Goal: Information Seeking & Learning: Understand process/instructions

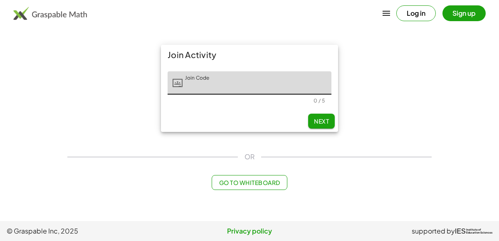
click at [415, 8] on button "Log in" at bounding box center [415, 13] width 39 height 16
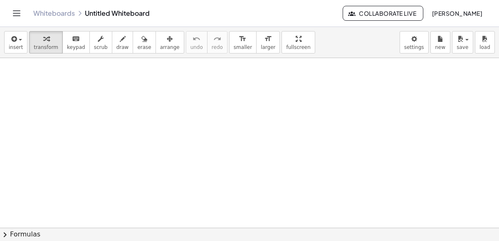
drag, startPoint x: 165, startPoint y: 151, endPoint x: 140, endPoint y: 174, distance: 34.1
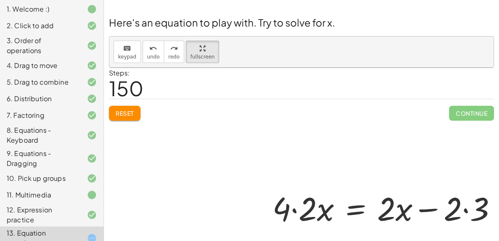
scroll to position [101, 0]
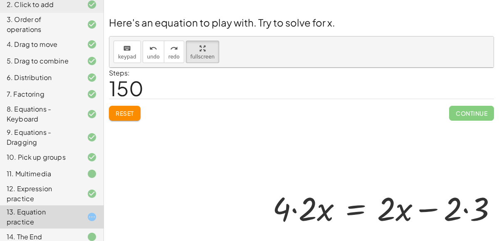
click at [43, 232] on div "14. The End" at bounding box center [40, 237] width 67 height 10
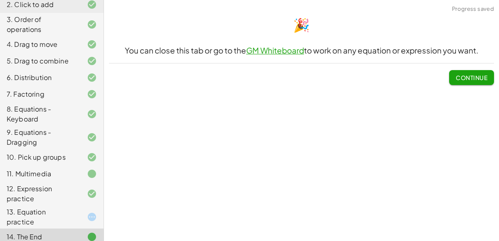
click at [476, 91] on div "Welcome to Graspable Math! Graspable Math turns math symbols into objects you c…" at bounding box center [301, 120] width 395 height 241
click at [472, 77] on span "Continue" at bounding box center [472, 77] width 32 height 7
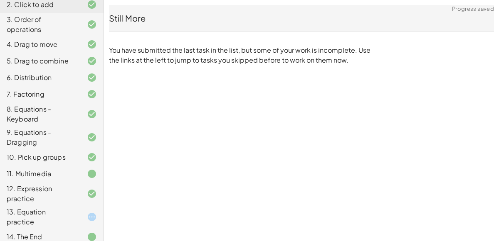
click at [27, 214] on div "13. Equation practice" at bounding box center [40, 217] width 67 height 20
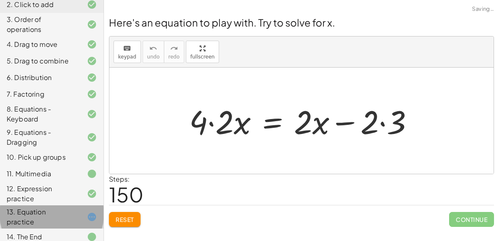
click at [420, 234] on div "Welcome to Graspable Math! Graspable Math turns math symbols into objects you c…" at bounding box center [301, 120] width 395 height 241
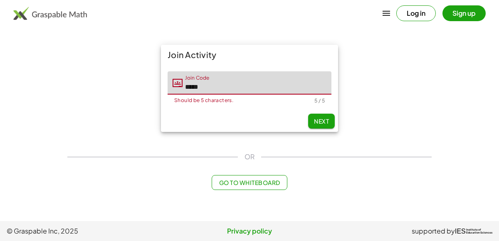
type input "*****"
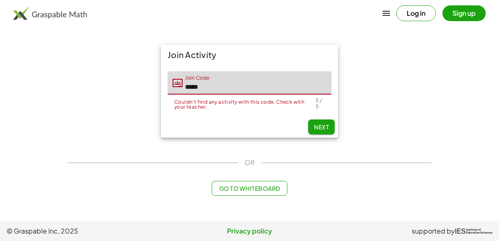
drag, startPoint x: 207, startPoint y: 89, endPoint x: 126, endPoint y: 89, distance: 81.0
click at [126, 89] on div "Join Activity Join Code Join Code ***** Couldn't find any activity with this co…" at bounding box center [249, 91] width 374 height 103
type input "*"
type input "*****"
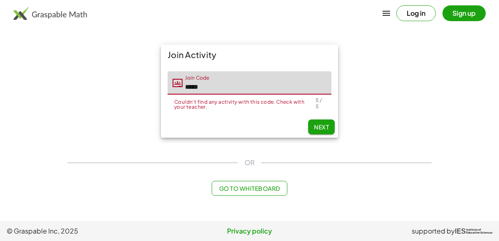
drag, startPoint x: 215, startPoint y: 85, endPoint x: 85, endPoint y: 64, distance: 131.8
click at [85, 64] on div "Join Activity Join Code Join Code ***** Couldn't find any activity with this co…" at bounding box center [249, 91] width 374 height 103
type input "*"
type input "*****"
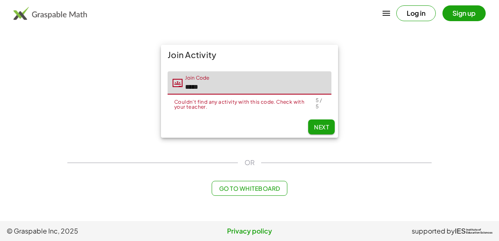
drag, startPoint x: 223, startPoint y: 86, endPoint x: 102, endPoint y: 104, distance: 122.3
click at [102, 104] on div "Join Activity Join Code Join Code ***** Couldn't find any activity with this co…" at bounding box center [249, 91] width 374 height 103
click at [212, 90] on input "*****" at bounding box center [256, 82] width 149 height 23
type input "*****"
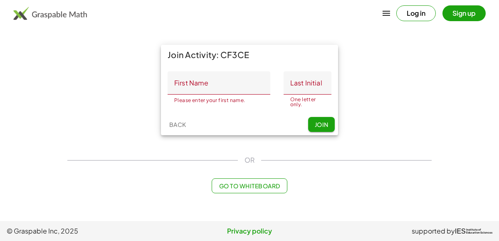
click at [232, 85] on input "First Name" at bounding box center [218, 82] width 103 height 23
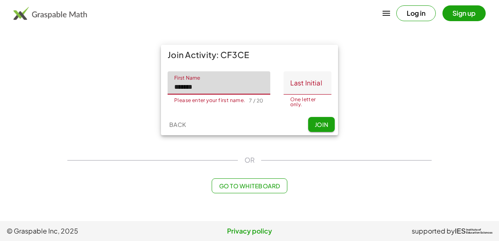
type input "*******"
click at [294, 84] on input "Last Initial" at bounding box center [307, 82] width 48 height 23
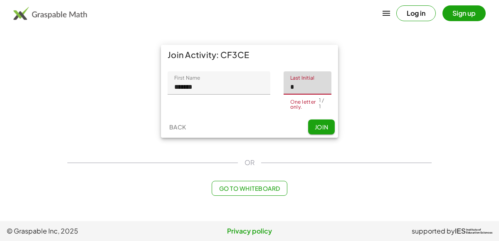
type input "*"
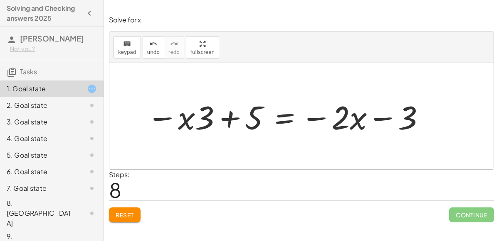
click at [280, 120] on div at bounding box center [286, 116] width 287 height 43
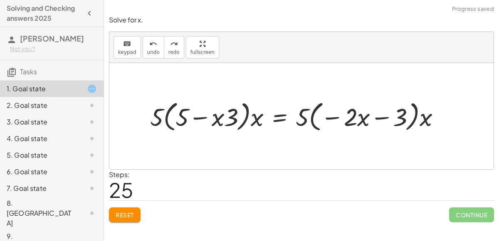
click at [121, 221] on button "Reset" at bounding box center [125, 215] width 32 height 15
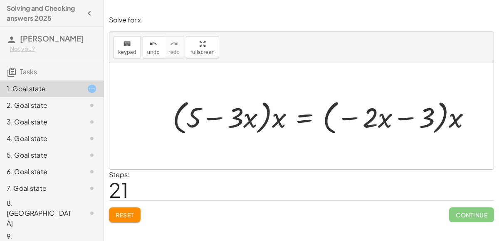
click at [130, 213] on span "Reset" at bounding box center [125, 215] width 18 height 7
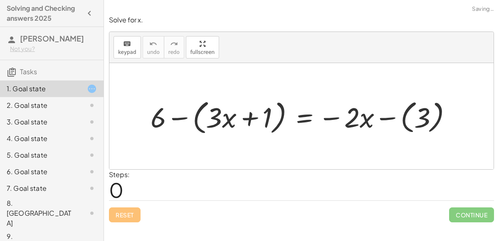
click at [130, 215] on div "Reset Continue" at bounding box center [301, 212] width 385 height 22
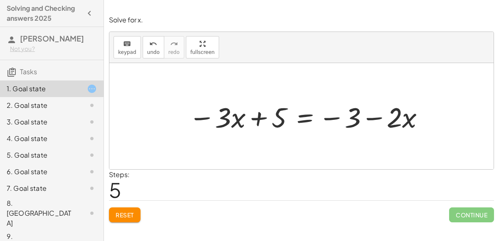
click at [305, 109] on div at bounding box center [308, 116] width 246 height 37
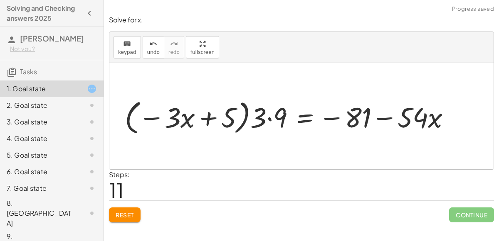
click at [123, 210] on button "Reset" at bounding box center [125, 215] width 32 height 15
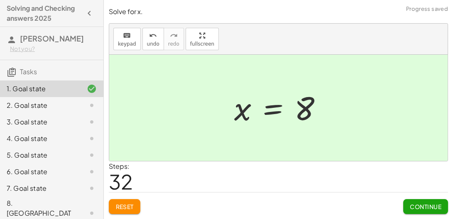
click at [64, 131] on div "2. Goal state" at bounding box center [51, 139] width 103 height 17
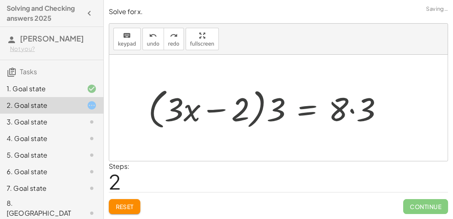
click at [128, 212] on button "Reset" at bounding box center [125, 206] width 32 height 15
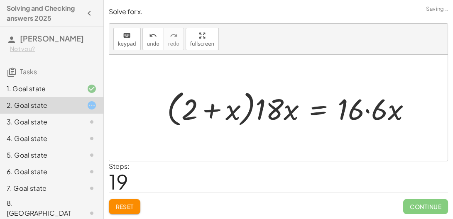
click at [133, 209] on span "Reset" at bounding box center [125, 206] width 18 height 7
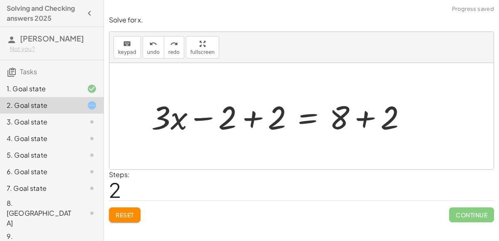
click at [133, 213] on span "Reset" at bounding box center [125, 215] width 18 height 7
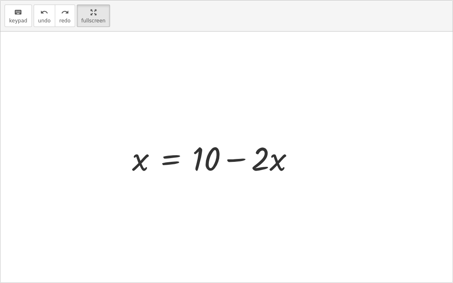
click at [177, 160] on div "+ · 3 · x − 2 = 8 + · 3 · x − 2 − · 2 · x = + 8 − · 2 · x + · 1 · x − 2 = + 8 −…" at bounding box center [227, 157] width 214 height 47
click at [169, 160] on div "+ · 3 · x − 2 = 8 + · 3 · x − 2 − · 2 · x = + 8 − · 2 · x + · 1 · x − 2 = + 8 −…" at bounding box center [227, 157] width 214 height 47
click at [172, 158] on div "+ · 3 · x − 2 = 8 + · 3 · x − 2 − · 2 · x = + 8 − · 2 · x + · 1 · x − 2 = + 8 −…" at bounding box center [227, 157] width 214 height 47
click at [168, 162] on div "+ · 3 · x − 2 = 8 + · 3 · x − 2 − · 2 · x = + 8 − · 2 · x + · 1 · x − 2 = + 8 −…" at bounding box center [227, 157] width 214 height 47
click at [173, 167] on div "+ · 3 · x − 2 = 8 + · 3 · x − 2 − · 2 · x = + 8 − · 2 · x + · 1 · x − 2 = + 8 −…" at bounding box center [227, 157] width 214 height 47
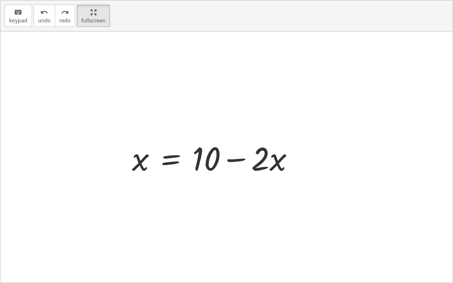
click at [175, 165] on div "+ · 3 · x − 2 = 8 + · 3 · x − 2 − · 2 · x = + 8 − · 2 · x + · 1 · x − 2 = + 8 −…" at bounding box center [227, 157] width 214 height 47
click at [180, 148] on div "+ · 3 · x − 2 = 8 + · 3 · x − 2 − · 2 · x = + 8 − · 2 · x + · 1 · x − 2 = + 8 −…" at bounding box center [227, 157] width 214 height 47
click at [179, 156] on div "+ · 3 · x − 2 = 8 + · 3 · x − 2 − · 2 · x = + 8 − · 2 · x + · 1 · x − 2 = + 8 −…" at bounding box center [227, 157] width 214 height 47
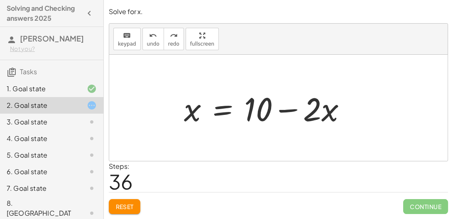
click at [216, 113] on div "+ · 3 · x − 2 = 8 + · 3 · x − 2 − · 2 · x = + 8 − · 2 · x + · 1 · x − 2 = + 8 −…" at bounding box center [279, 108] width 214 height 47
click at [222, 106] on div "+ · 3 · x − 2 = 8 + · 3 · x − 2 − · 2 · x = + 8 − · 2 · x + · 1 · x − 2 = + 8 −…" at bounding box center [279, 108] width 214 height 47
click at [226, 123] on div "+ · 3 · x − 2 = 8 + · 3 · x − 2 − · 2 · x = + 8 − · 2 · x + · 1 · x − 2 = + 8 −…" at bounding box center [279, 108] width 214 height 47
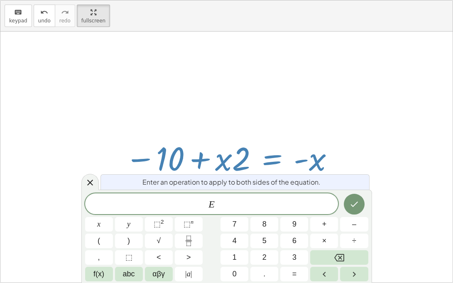
click at [262, 200] on span "E" at bounding box center [212, 205] width 254 height 12
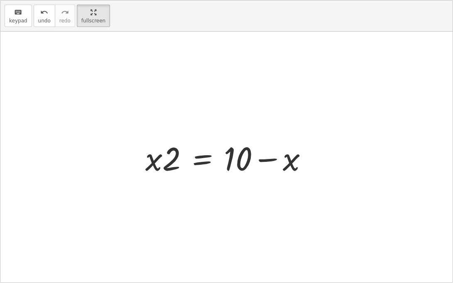
click at [345, 95] on div at bounding box center [226, 157] width 453 height 251
drag, startPoint x: 170, startPoint y: 165, endPoint x: 140, endPoint y: 160, distance: 30.3
click at [140, 160] on div "+ · 3 · x − 2 = 8 + · 3 · x − 2 − · 2 · x = + 8 − · 2 · x + · 1 · x − 2 = + 8 −…" at bounding box center [227, 157] width 188 height 47
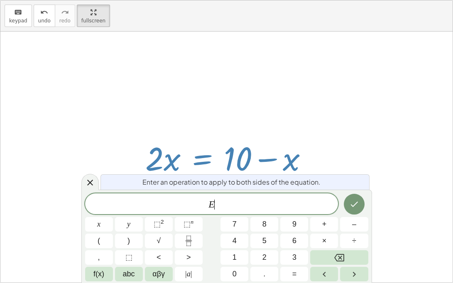
click at [323, 219] on span "+" at bounding box center [325, 224] width 5 height 11
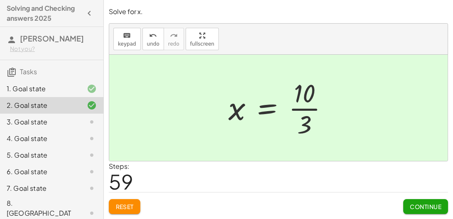
click at [21, 126] on div "3. Goal state" at bounding box center [40, 122] width 67 height 10
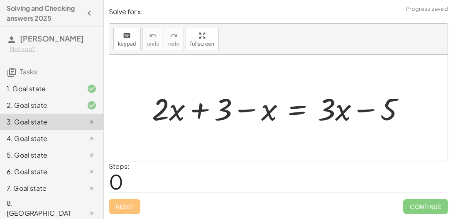
click at [428, 212] on span "Continue" at bounding box center [426, 206] width 45 height 15
click at [424, 208] on span "Continue" at bounding box center [426, 206] width 45 height 15
click at [421, 207] on span "Continue" at bounding box center [426, 206] width 45 height 15
click at [420, 208] on span "Continue" at bounding box center [426, 206] width 45 height 15
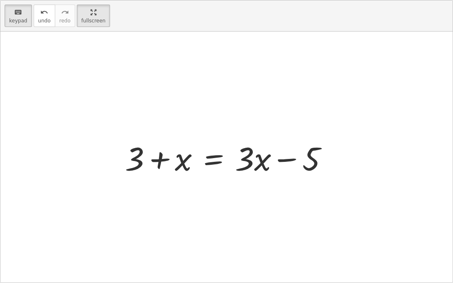
click at [215, 165] on div at bounding box center [230, 157] width 218 height 43
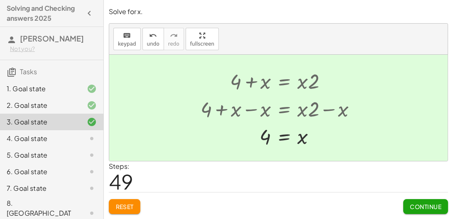
click at [37, 141] on div "4. Goal state" at bounding box center [40, 139] width 67 height 10
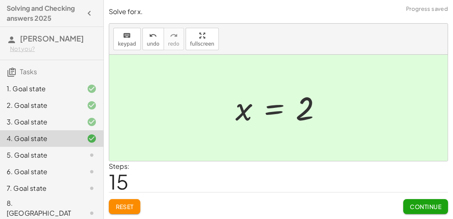
click at [29, 154] on div "5. Goal state" at bounding box center [40, 155] width 67 height 10
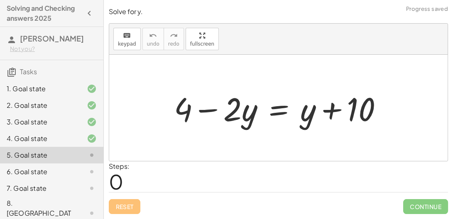
click at [432, 210] on span "Continue" at bounding box center [426, 206] width 45 height 15
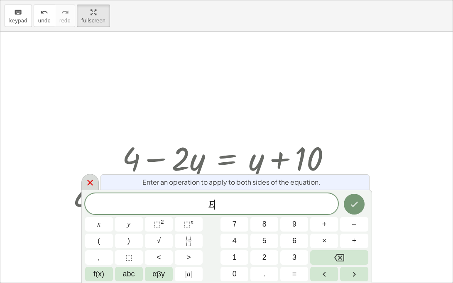
click at [96, 183] on div at bounding box center [89, 182] width 17 height 16
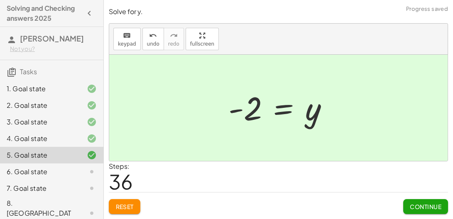
click at [87, 171] on icon at bounding box center [92, 172] width 10 height 10
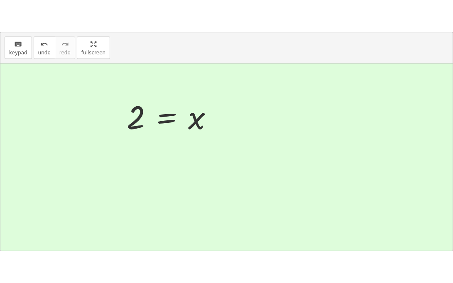
scroll to position [30, 0]
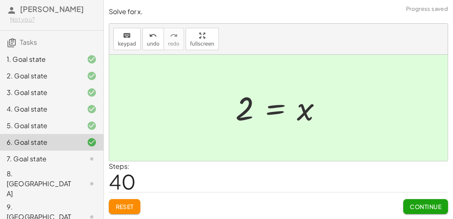
click at [37, 160] on div "7. Goal state" at bounding box center [40, 159] width 67 height 10
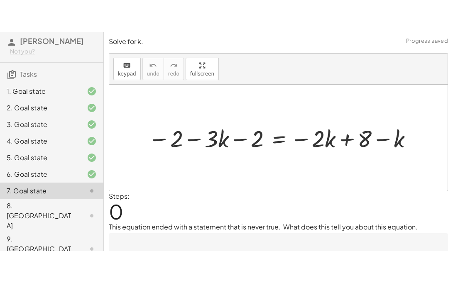
scroll to position [0, 0]
